Goal: Task Accomplishment & Management: Manage account settings

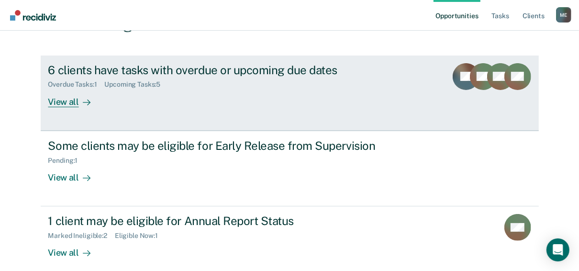
scroll to position [97, 0]
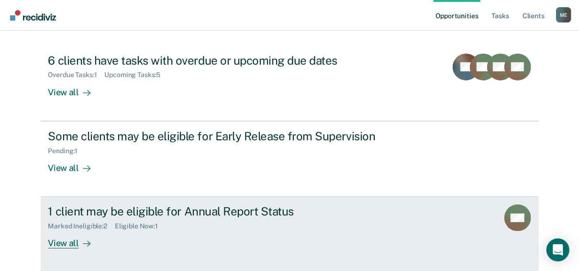
click at [337, 221] on div "Marked Ineligible : 2 Eligible Now : 1" at bounding box center [216, 224] width 336 height 12
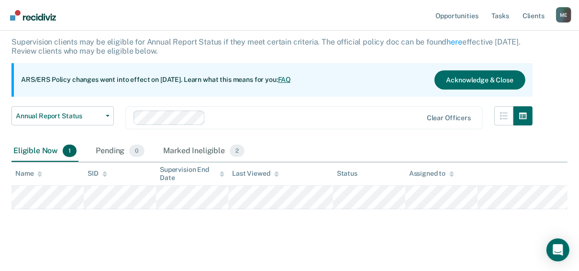
scroll to position [62, 0]
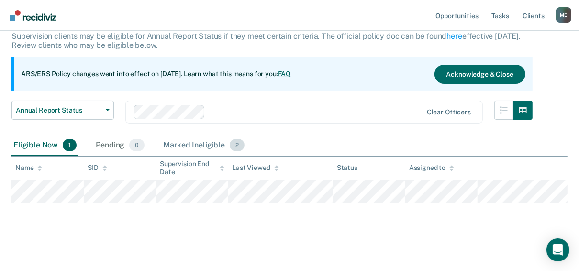
click at [211, 141] on div "Marked Ineligible 2" at bounding box center [204, 145] width 85 height 21
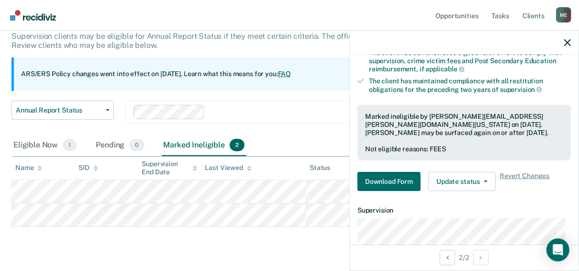
scroll to position [191, 0]
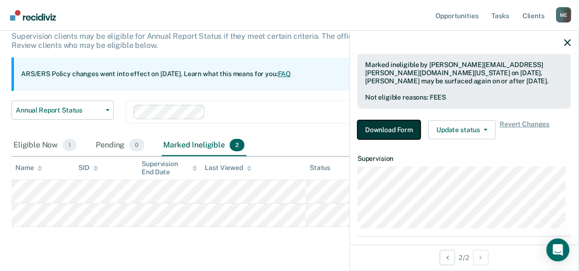
click at [392, 131] on button "Download Form" at bounding box center [389, 129] width 63 height 19
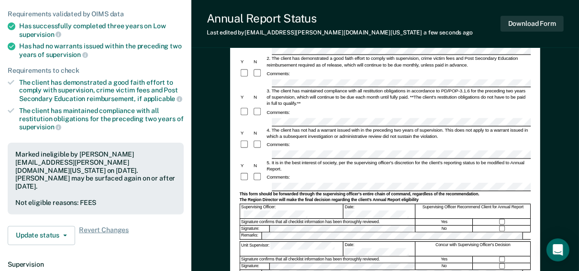
scroll to position [115, 0]
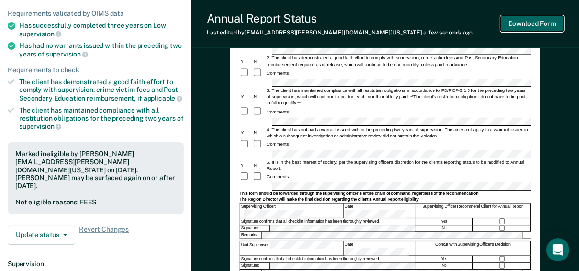
click at [524, 21] on button "Download Form" at bounding box center [532, 24] width 63 height 16
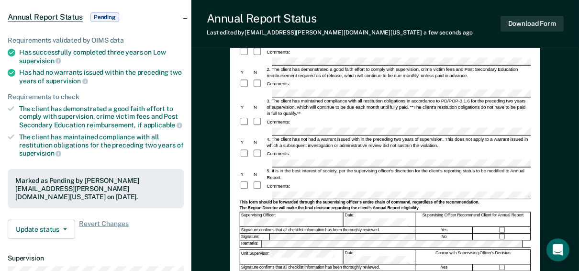
scroll to position [77, 0]
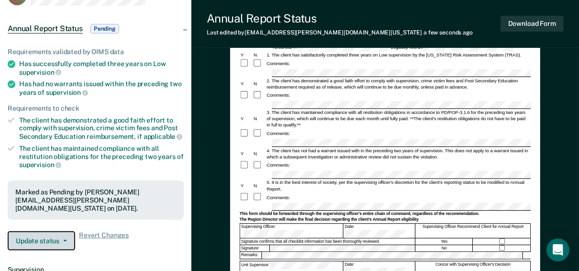
click at [31, 240] on button "Update status" at bounding box center [41, 240] width 67 height 19
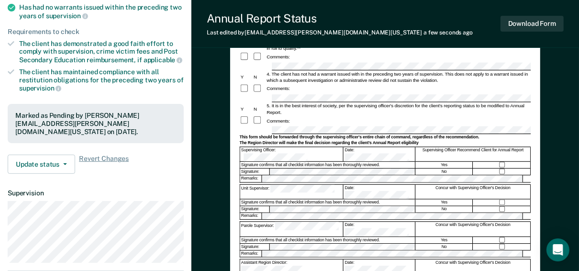
scroll to position [38, 0]
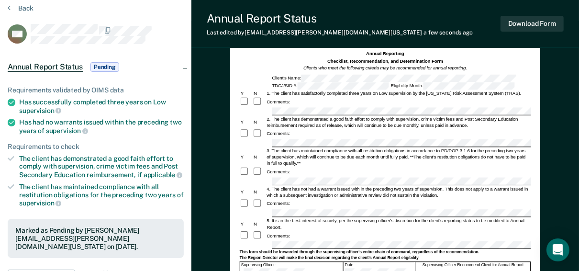
click at [108, 65] on span "Pending" at bounding box center [104, 67] width 29 height 10
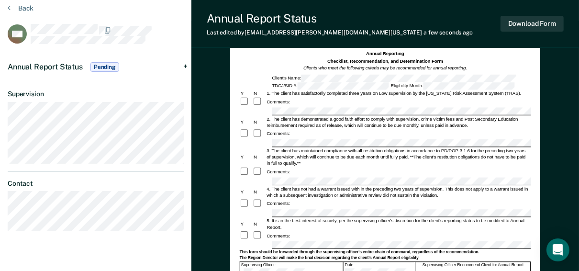
click at [186, 67] on div "Annual Report Status Pending" at bounding box center [95, 67] width 191 height 31
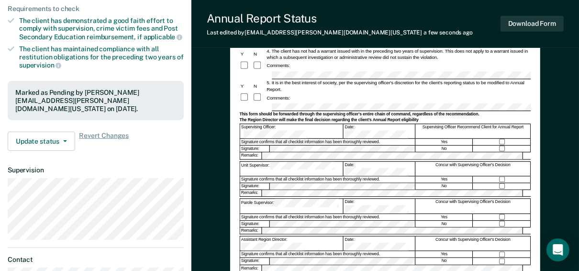
scroll to position [191, 0]
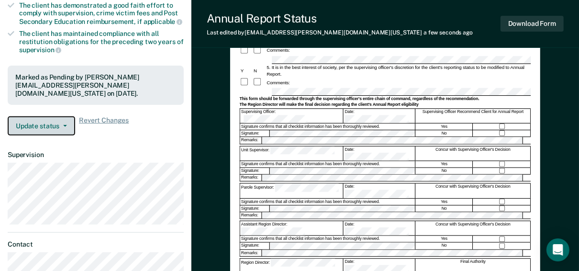
click at [44, 123] on button "Update status" at bounding box center [41, 125] width 67 height 19
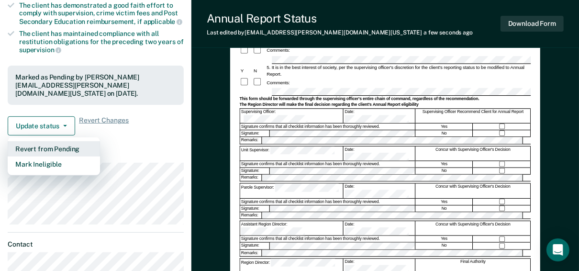
click at [50, 148] on button "Revert from Pending" at bounding box center [54, 148] width 92 height 15
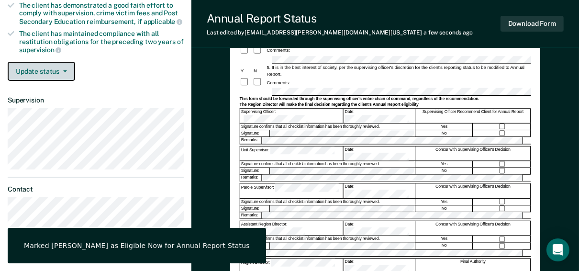
click at [54, 68] on button "Update status" at bounding box center [41, 71] width 67 height 19
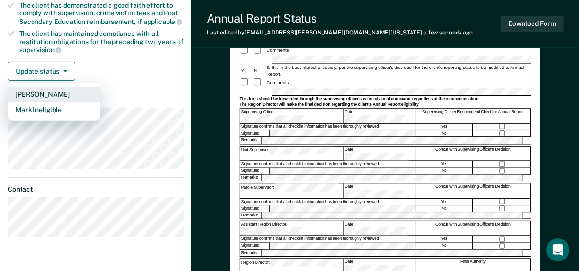
click at [55, 93] on button "[PERSON_NAME]" at bounding box center [54, 94] width 92 height 15
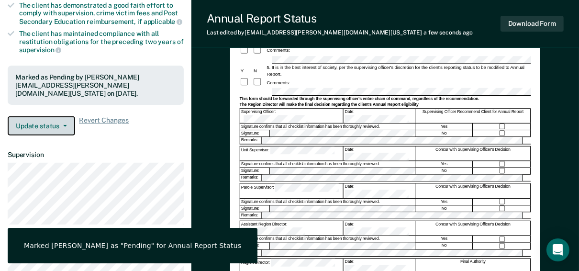
click at [47, 126] on button "Update status" at bounding box center [41, 125] width 67 height 19
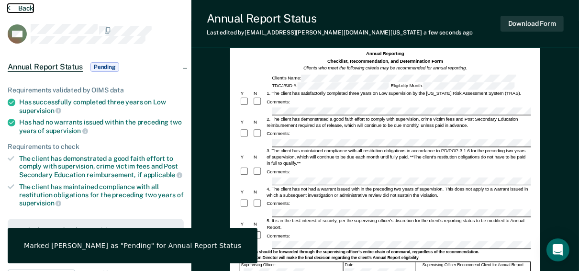
click at [18, 6] on button "Back" at bounding box center [21, 8] width 26 height 9
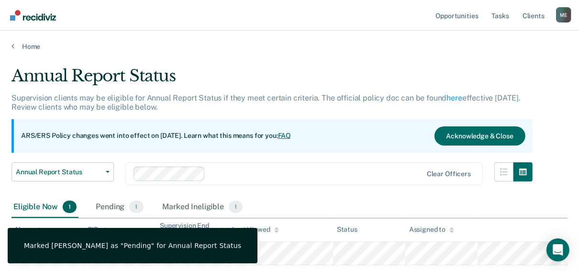
scroll to position [62, 0]
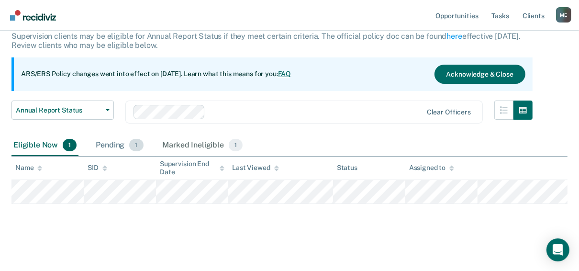
click at [121, 142] on div "Pending 1" at bounding box center [119, 145] width 51 height 21
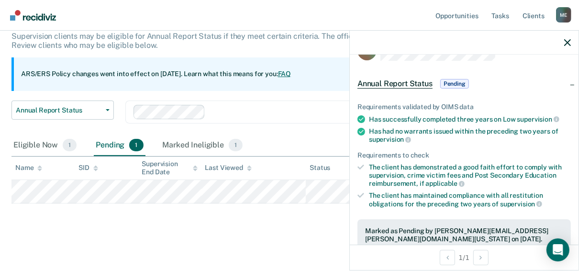
scroll to position [38, 0]
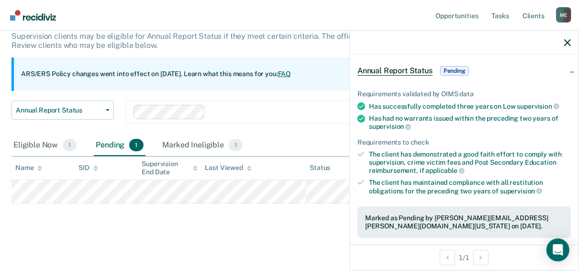
click at [457, 67] on span "Pending" at bounding box center [454, 71] width 29 height 10
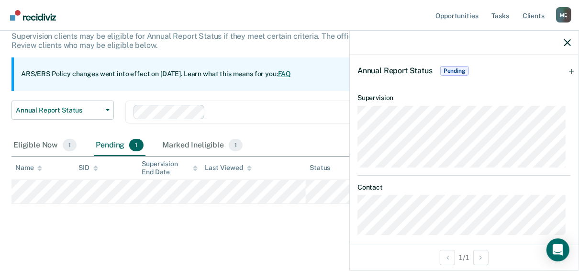
click at [453, 71] on span "Pending" at bounding box center [454, 71] width 29 height 10
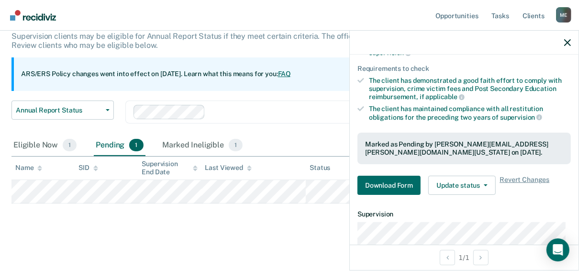
scroll to position [115, 0]
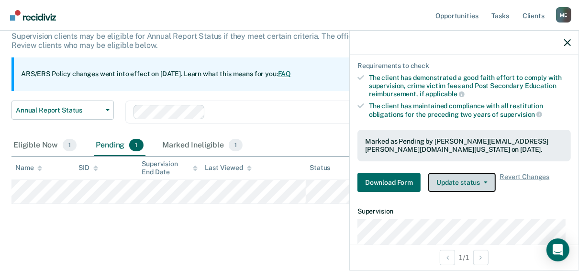
click at [476, 183] on button "Update status" at bounding box center [461, 182] width 67 height 19
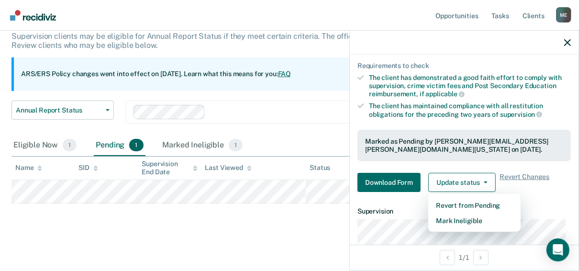
click at [401, 214] on dl "Supervision" at bounding box center [464, 243] width 213 height 73
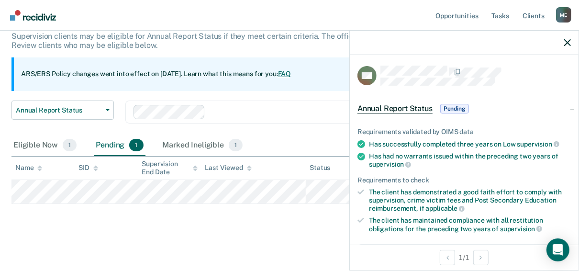
scroll to position [0, 0]
click at [365, 191] on li "The client has demonstrated a good faith effort to comply with supervision, cri…" at bounding box center [464, 201] width 213 height 24
click at [364, 191] on icon at bounding box center [361, 192] width 7 height 7
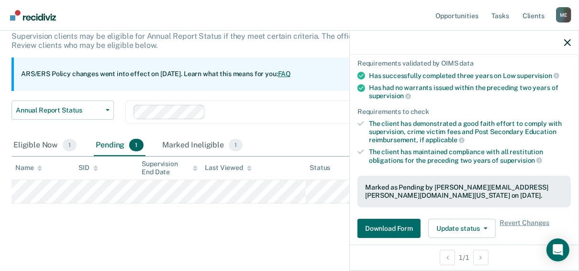
scroll to position [77, 0]
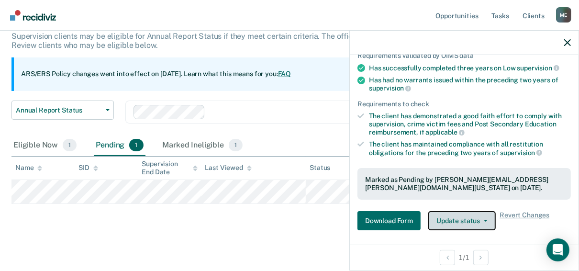
click at [478, 219] on button "Update status" at bounding box center [461, 220] width 67 height 19
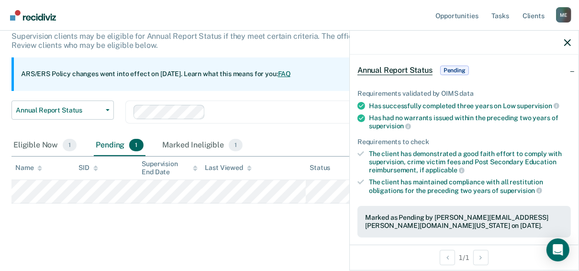
scroll to position [38, 0]
click at [457, 68] on span "Pending" at bounding box center [454, 71] width 29 height 10
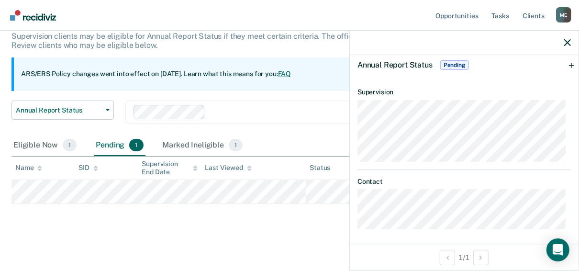
scroll to position [45, 0]
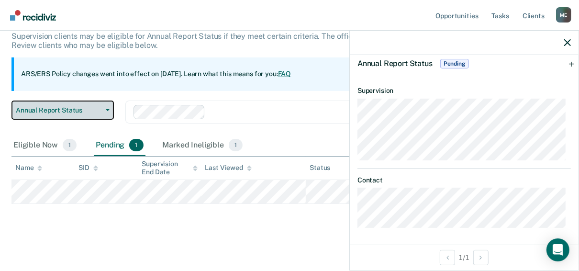
click at [102, 111] on button "Annual Report Status" at bounding box center [62, 110] width 102 height 19
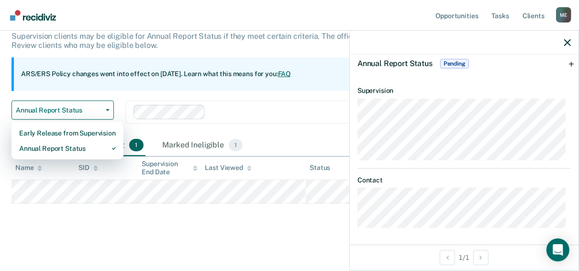
click at [342, 114] on div at bounding box center [315, 111] width 213 height 11
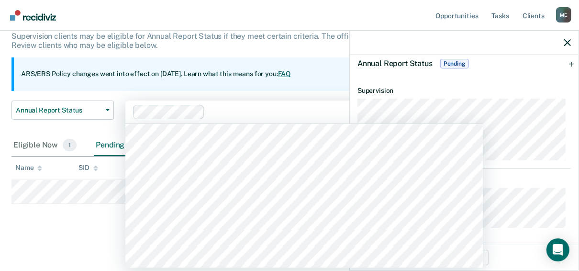
scroll to position [191, 0]
click at [73, 254] on main "Annual Report Status Supervision clients may be eligible for Annual Report Stat…" at bounding box center [289, 129] width 579 height 280
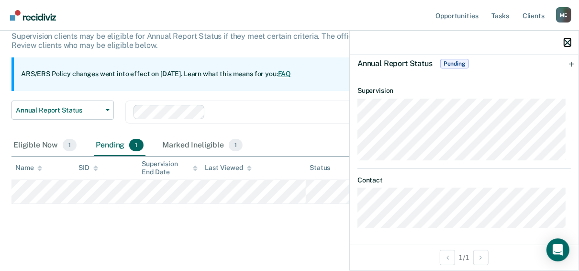
click at [567, 45] on icon "button" at bounding box center [567, 42] width 7 height 7
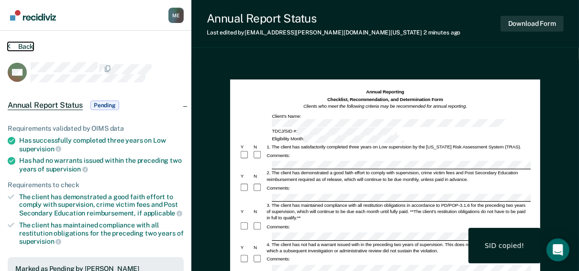
click at [24, 46] on button "Back" at bounding box center [21, 46] width 26 height 9
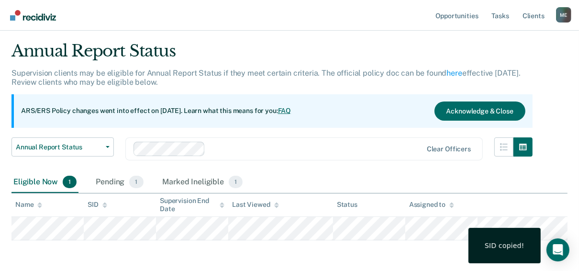
scroll to position [62, 0]
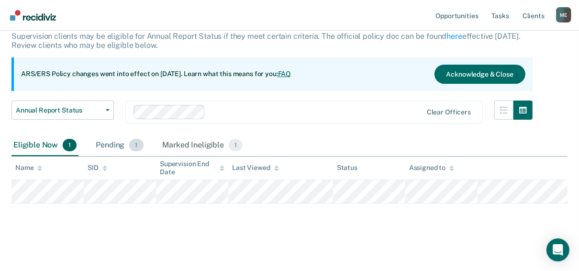
click at [112, 149] on div "Pending 1" at bounding box center [119, 145] width 51 height 21
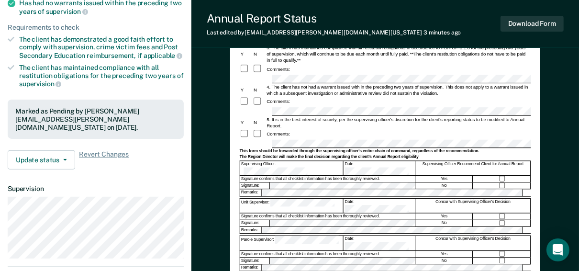
scroll to position [134, 0]
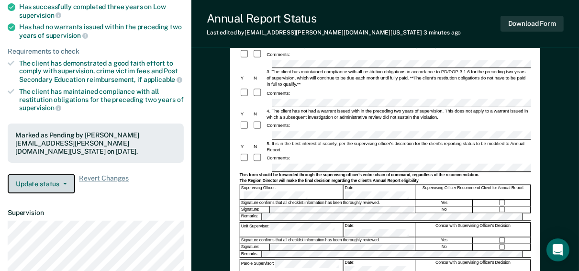
click at [38, 181] on button "Update status" at bounding box center [41, 183] width 67 height 19
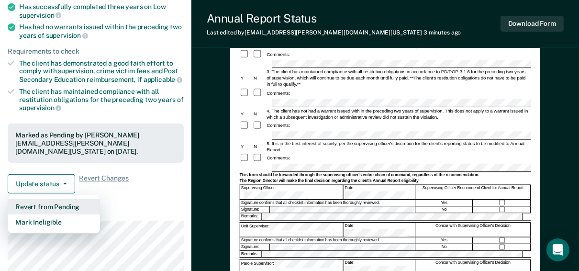
click at [60, 203] on button "Revert from Pending" at bounding box center [54, 206] width 92 height 15
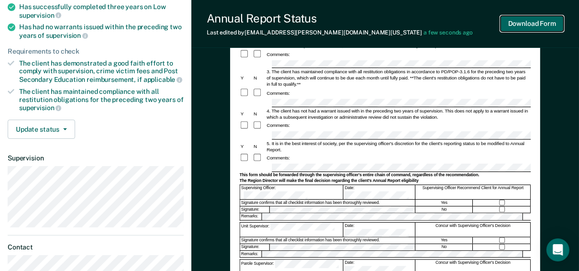
click at [544, 18] on button "Download Form" at bounding box center [532, 24] width 63 height 16
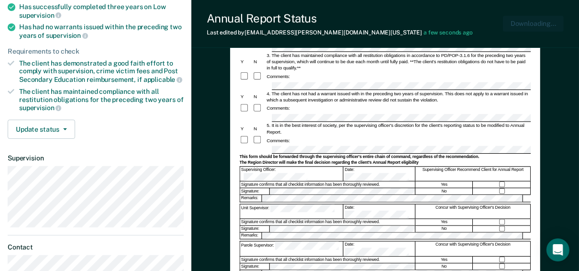
scroll to position [0, 0]
